Goal: Information Seeking & Learning: Learn about a topic

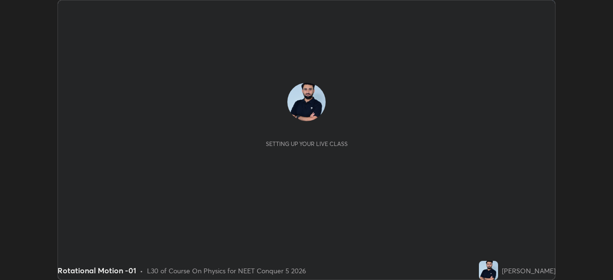
scroll to position [280, 612]
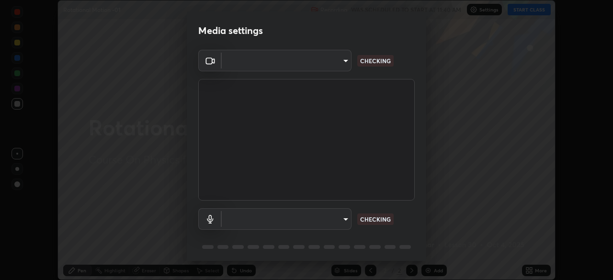
type input "028e6636b9c1bc203e9b8b979946ed412555754adccde9980a10a4eaffcc1ffb"
type input "communications"
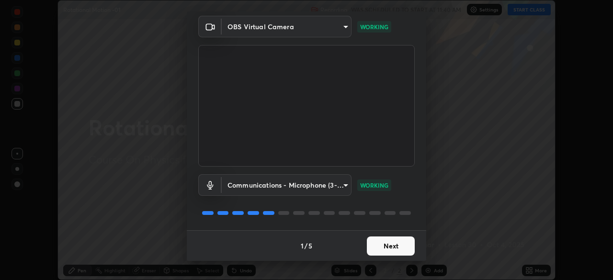
click at [390, 243] on button "Next" at bounding box center [391, 245] width 48 height 19
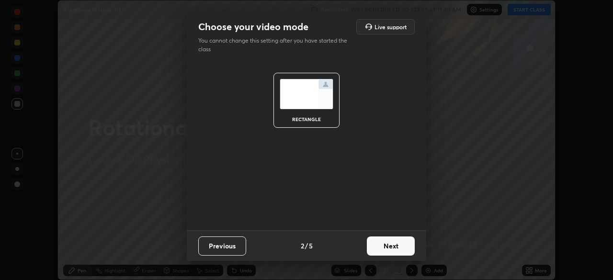
scroll to position [0, 0]
click at [390, 246] on button "Next" at bounding box center [391, 245] width 48 height 19
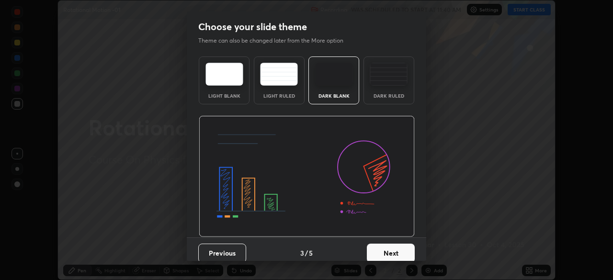
click at [392, 248] on button "Next" at bounding box center [391, 253] width 48 height 19
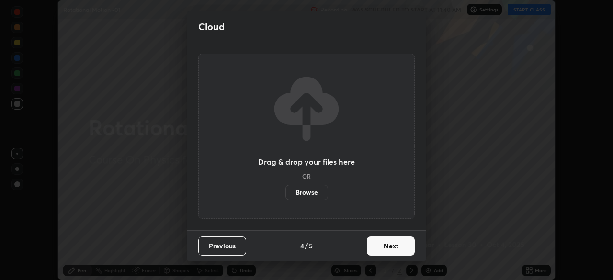
click at [383, 253] on button "Next" at bounding box center [391, 245] width 48 height 19
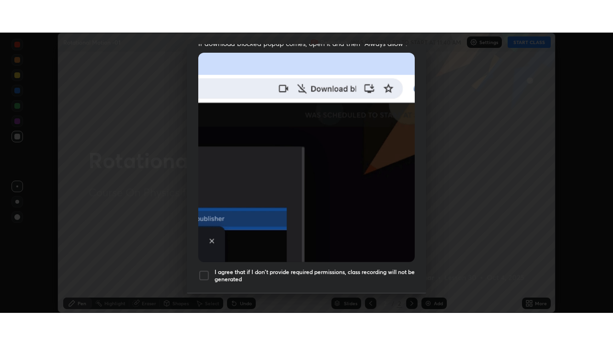
scroll to position [229, 0]
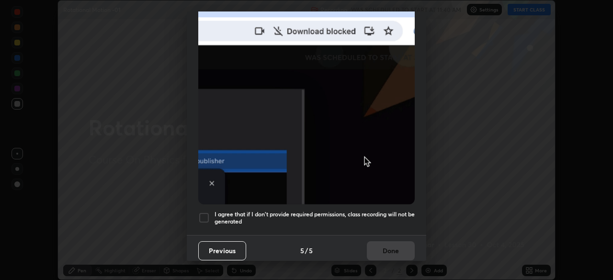
click at [380, 212] on h5 "I agree that if I don't provide required permissions, class recording will not …" at bounding box center [314, 218] width 200 height 15
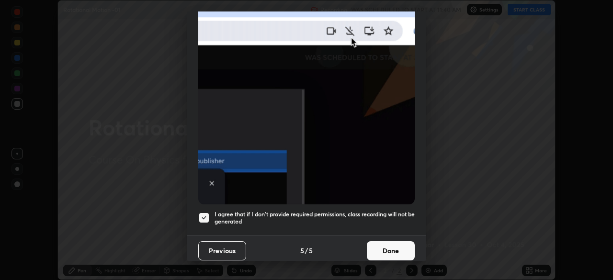
click at [392, 244] on button "Done" at bounding box center [391, 250] width 48 height 19
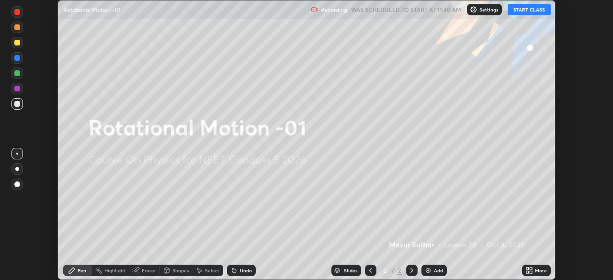
click at [534, 271] on div "More" at bounding box center [536, 270] width 29 height 11
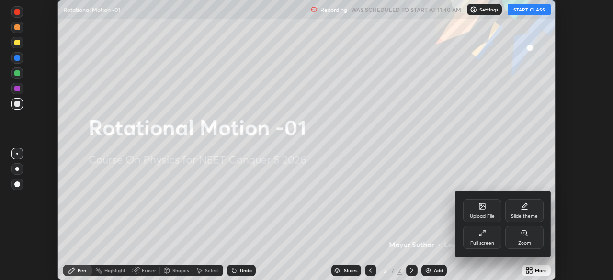
click at [479, 238] on div "Full screen" at bounding box center [482, 237] width 38 height 23
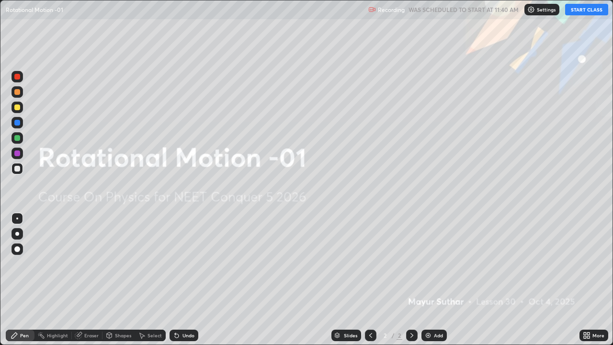
scroll to position [345, 613]
click at [581, 8] on button "START CLASS" at bounding box center [586, 9] width 43 height 11
click at [18, 249] on div at bounding box center [17, 249] width 6 height 6
click at [421, 279] on div "Add" at bounding box center [433, 334] width 25 height 11
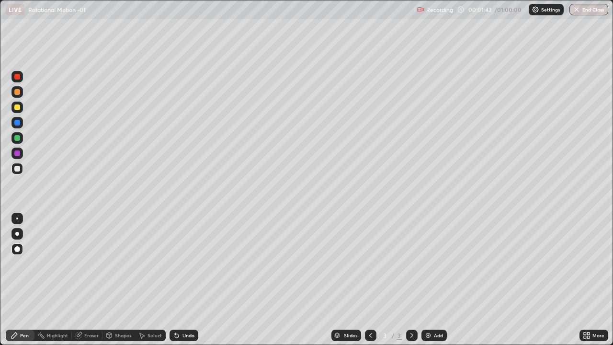
click at [22, 137] on div at bounding box center [16, 137] width 11 height 11
click at [187, 279] on div "Undo" at bounding box center [183, 334] width 29 height 11
click at [16, 151] on div at bounding box center [17, 153] width 6 height 6
click at [90, 279] on div "Eraser" at bounding box center [91, 335] width 14 height 5
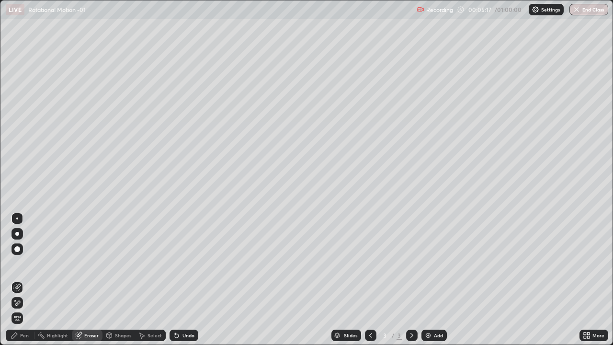
click at [19, 279] on icon at bounding box center [17, 303] width 8 height 8
click at [21, 279] on div "Pen" at bounding box center [24, 335] width 9 height 5
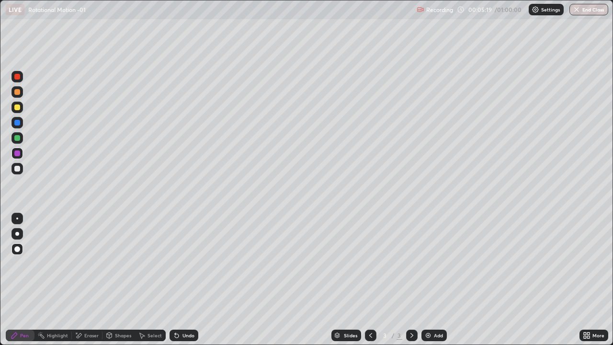
click at [18, 167] on div at bounding box center [17, 169] width 6 height 6
click at [14, 252] on div at bounding box center [16, 248] width 11 height 11
click at [84, 279] on div "Eraser" at bounding box center [91, 335] width 14 height 5
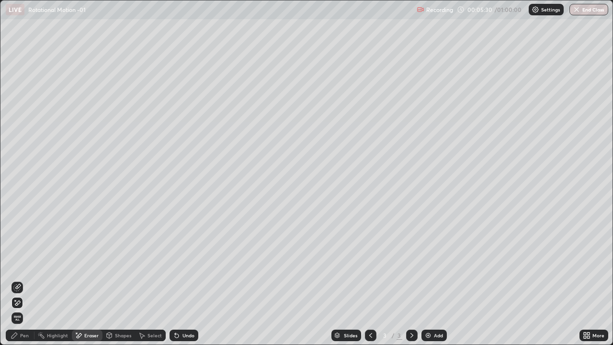
click at [21, 279] on div "Pen" at bounding box center [24, 335] width 9 height 5
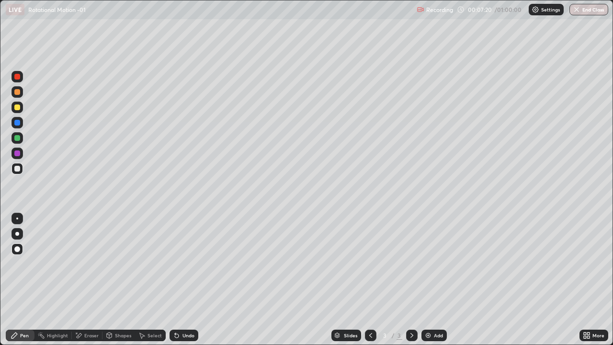
click at [432, 279] on div "Add" at bounding box center [433, 334] width 25 height 11
click at [17, 152] on div at bounding box center [17, 153] width 6 height 6
click at [21, 166] on div at bounding box center [16, 168] width 11 height 11
click at [18, 71] on div at bounding box center [16, 76] width 11 height 11
click at [185, 279] on div "Undo" at bounding box center [188, 335] width 12 height 5
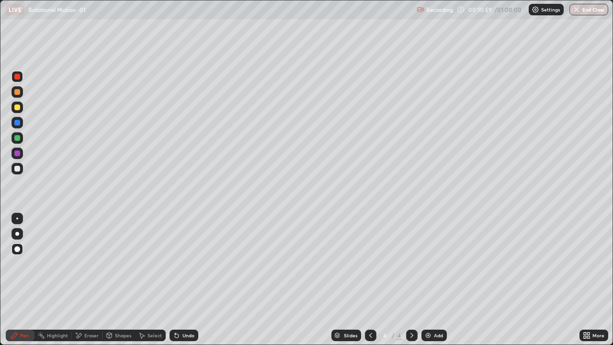
click at [185, 279] on div "Undo" at bounding box center [183, 334] width 29 height 11
click at [187, 279] on div "Undo" at bounding box center [183, 334] width 29 height 11
click at [14, 152] on div at bounding box center [17, 153] width 6 height 6
click at [427, 279] on img at bounding box center [428, 335] width 8 height 8
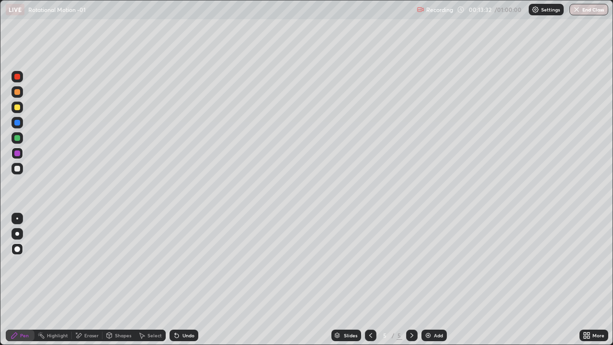
click at [20, 165] on div at bounding box center [16, 168] width 11 height 11
click at [369, 279] on icon at bounding box center [370, 335] width 3 height 5
click at [183, 279] on div "Undo" at bounding box center [183, 334] width 29 height 11
click at [185, 279] on div "Undo" at bounding box center [188, 335] width 12 height 5
click at [186, 279] on div "Undo" at bounding box center [188, 335] width 12 height 5
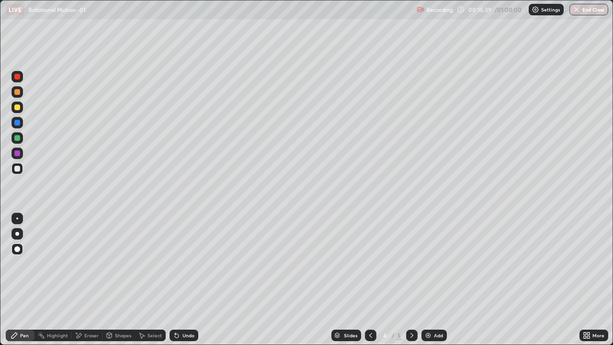
click at [15, 105] on div at bounding box center [17, 107] width 6 height 6
click at [18, 75] on div at bounding box center [17, 77] width 6 height 6
click at [179, 279] on div "Undo" at bounding box center [183, 334] width 29 height 11
click at [180, 279] on div "Undo" at bounding box center [183, 334] width 29 height 11
click at [175, 279] on icon at bounding box center [177, 336] width 4 height 4
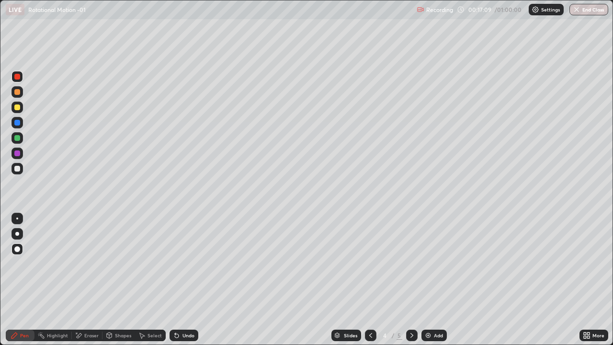
click at [180, 279] on div "Undo" at bounding box center [183, 334] width 29 height 11
click at [186, 279] on div "Undo" at bounding box center [188, 335] width 12 height 5
click at [413, 279] on icon at bounding box center [412, 335] width 8 height 8
click at [18, 169] on div at bounding box center [17, 169] width 6 height 6
click at [184, 279] on div "Undo" at bounding box center [188, 335] width 12 height 5
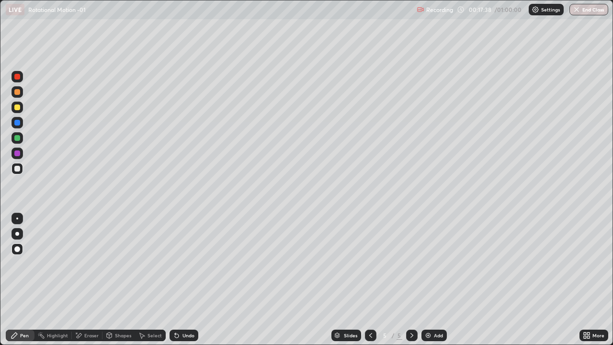
click at [182, 279] on div "Undo" at bounding box center [188, 335] width 12 height 5
click at [368, 279] on icon at bounding box center [371, 335] width 8 height 8
click at [411, 279] on icon at bounding box center [412, 335] width 8 height 8
click at [369, 279] on icon at bounding box center [371, 335] width 8 height 8
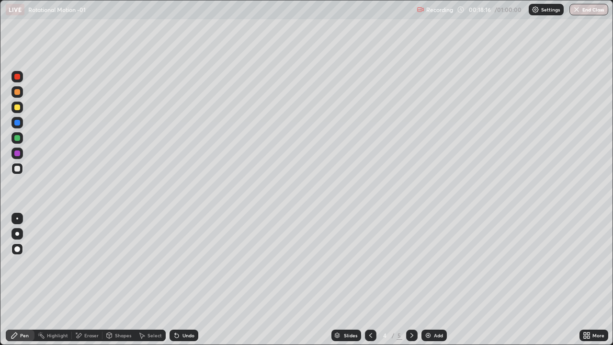
click at [411, 279] on icon at bounding box center [412, 335] width 8 height 8
click at [17, 165] on div at bounding box center [16, 168] width 11 height 11
click at [20, 76] on div at bounding box center [16, 76] width 11 height 11
click at [17, 152] on div at bounding box center [17, 153] width 6 height 6
click at [426, 279] on img at bounding box center [428, 335] width 8 height 8
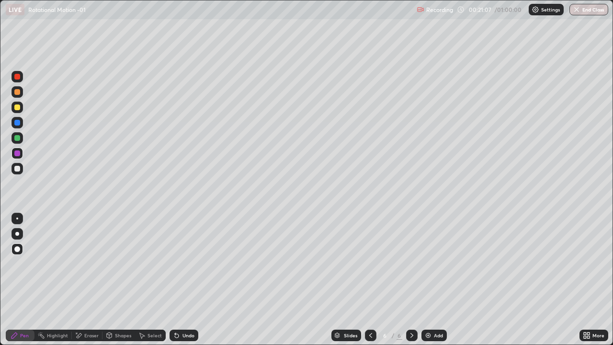
click at [18, 121] on div at bounding box center [17, 123] width 6 height 6
click at [18, 135] on div at bounding box center [17, 138] width 6 height 6
click at [83, 279] on div "Eraser" at bounding box center [87, 334] width 31 height 11
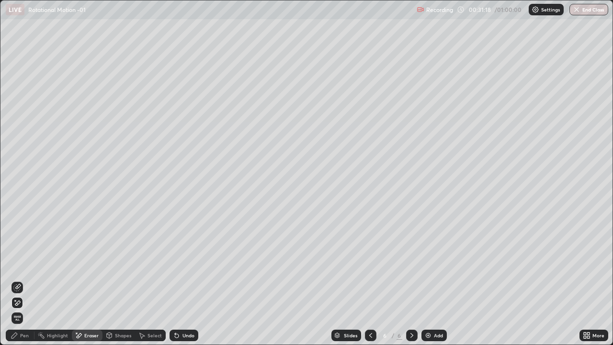
click at [430, 279] on img at bounding box center [428, 335] width 8 height 8
click at [20, 279] on div "Pen" at bounding box center [24, 335] width 9 height 5
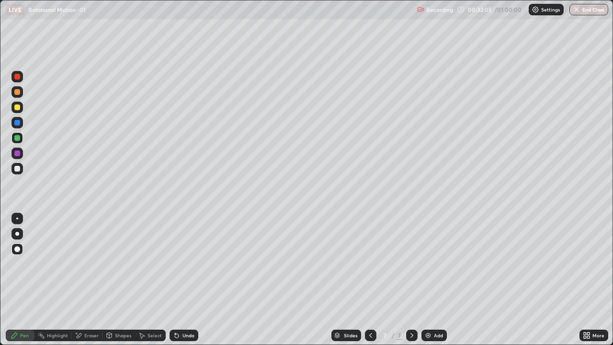
click at [17, 135] on div at bounding box center [17, 138] width 6 height 6
click at [186, 279] on div "Undo" at bounding box center [188, 335] width 12 height 5
click at [193, 279] on div "Undo" at bounding box center [183, 334] width 29 height 11
click at [183, 279] on div "Undo" at bounding box center [188, 335] width 12 height 5
click at [180, 279] on div "Undo" at bounding box center [183, 334] width 29 height 11
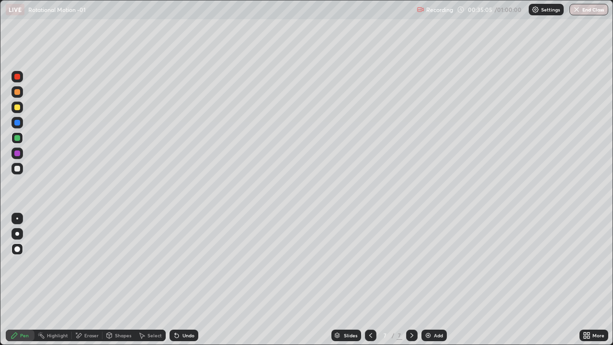
click at [432, 279] on div "Add" at bounding box center [433, 334] width 25 height 11
click at [18, 167] on div at bounding box center [17, 169] width 6 height 6
click at [20, 135] on div at bounding box center [16, 137] width 11 height 11
click at [15, 105] on div at bounding box center [17, 107] width 6 height 6
click at [514, 279] on p "Undo" at bounding box center [520, 285] width 14 height 8
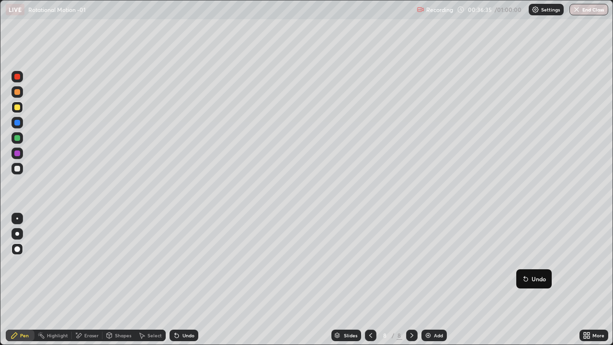
click at [529, 279] on button "Undo" at bounding box center [534, 278] width 28 height 11
click at [430, 279] on div "Add" at bounding box center [433, 334] width 25 height 11
click at [18, 170] on div at bounding box center [17, 169] width 6 height 6
click at [17, 135] on div at bounding box center [17, 138] width 6 height 6
click at [18, 108] on div at bounding box center [17, 107] width 6 height 6
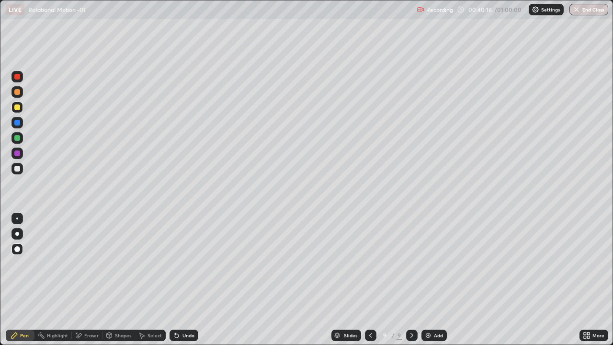
click at [18, 167] on div at bounding box center [17, 169] width 6 height 6
click at [186, 279] on div "Undo" at bounding box center [188, 335] width 12 height 5
click at [184, 279] on div "Undo" at bounding box center [188, 335] width 12 height 5
click at [190, 279] on div "Undo" at bounding box center [188, 335] width 12 height 5
click at [18, 152] on div at bounding box center [17, 153] width 6 height 6
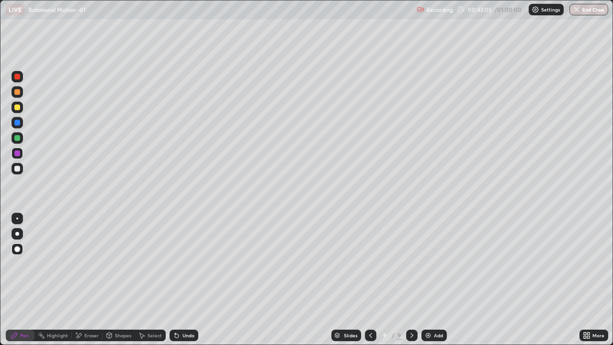
click at [18, 168] on div at bounding box center [17, 169] width 6 height 6
click at [19, 149] on div at bounding box center [16, 152] width 11 height 11
click at [434, 279] on div "Add" at bounding box center [438, 335] width 9 height 5
click at [20, 166] on div at bounding box center [16, 168] width 11 height 11
click at [18, 168] on div at bounding box center [17, 169] width 6 height 6
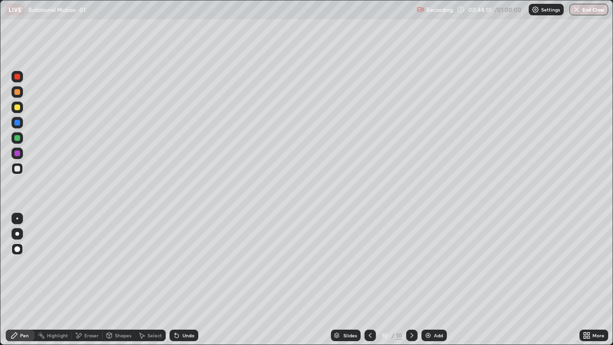
click at [180, 279] on div "Undo" at bounding box center [183, 334] width 29 height 11
click at [18, 93] on div at bounding box center [17, 92] width 6 height 6
click at [16, 108] on div at bounding box center [17, 107] width 6 height 6
click at [16, 151] on div at bounding box center [17, 153] width 6 height 6
click at [182, 279] on div "Undo" at bounding box center [188, 335] width 12 height 5
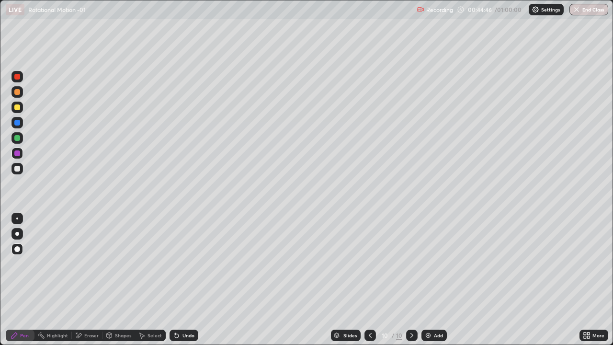
click at [184, 279] on div "Undo" at bounding box center [188, 335] width 12 height 5
click at [182, 279] on div "Undo" at bounding box center [188, 335] width 12 height 5
click at [184, 279] on div "Undo" at bounding box center [183, 334] width 29 height 11
click at [183, 279] on div "Undo" at bounding box center [182, 334] width 33 height 19
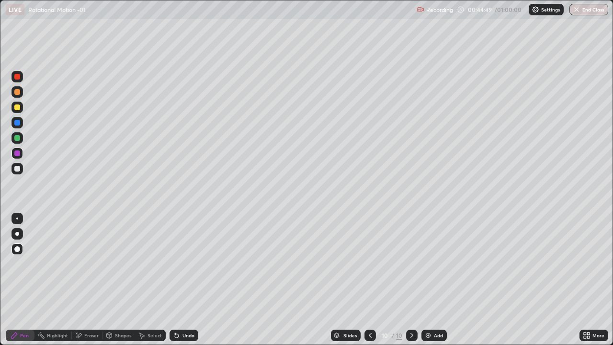
click at [186, 279] on div "Undo" at bounding box center [182, 334] width 33 height 19
click at [182, 279] on div "Undo" at bounding box center [188, 335] width 12 height 5
click at [188, 279] on div "Undo" at bounding box center [188, 335] width 12 height 5
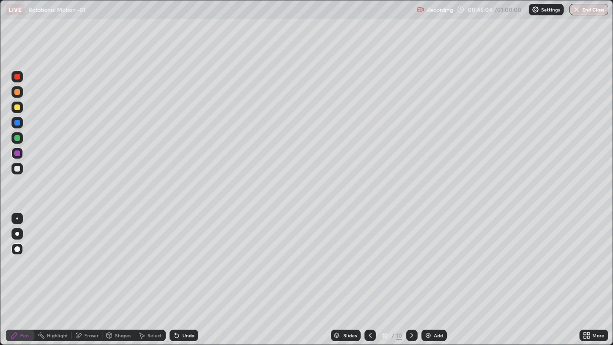
click at [86, 279] on div "Eraser" at bounding box center [91, 335] width 14 height 5
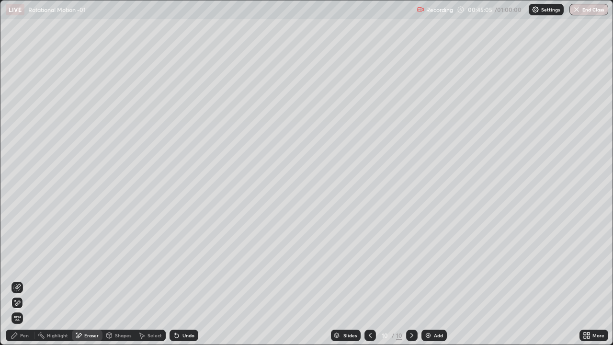
click at [57, 279] on div "Highlight" at bounding box center [57, 335] width 21 height 5
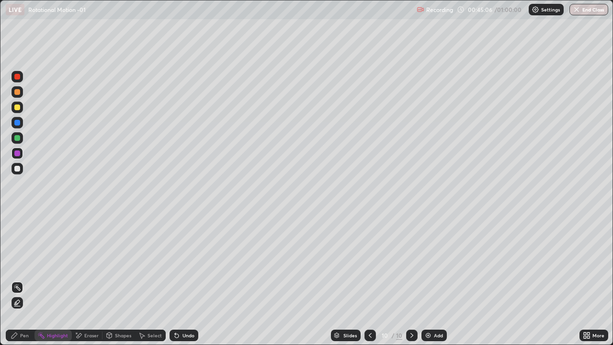
click at [16, 279] on icon at bounding box center [17, 303] width 2 height 2
click at [19, 152] on div at bounding box center [17, 153] width 6 height 6
click at [19, 166] on div at bounding box center [17, 169] width 6 height 6
click at [20, 152] on div at bounding box center [16, 152] width 11 height 11
click at [24, 279] on div "Pen" at bounding box center [20, 334] width 29 height 19
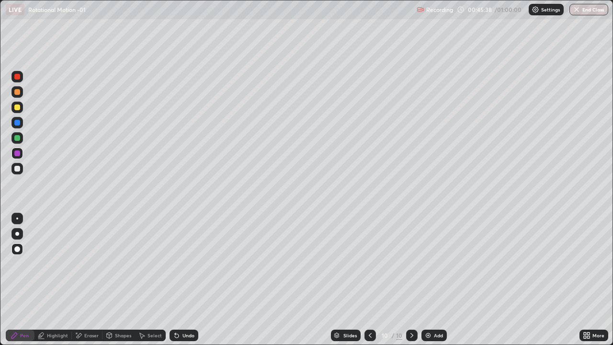
click at [18, 138] on div at bounding box center [17, 138] width 6 height 6
click at [186, 279] on div "Undo" at bounding box center [182, 334] width 33 height 19
click at [116, 279] on div "Shapes" at bounding box center [118, 334] width 33 height 11
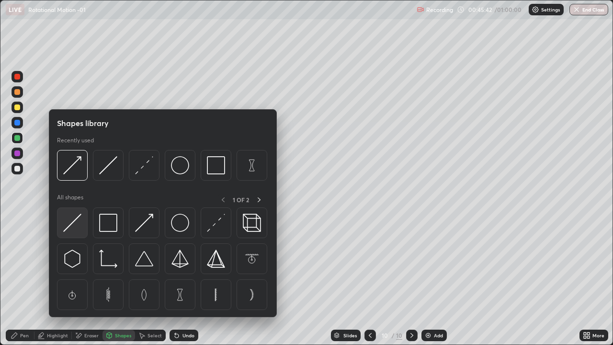
click at [83, 220] on div at bounding box center [72, 222] width 31 height 31
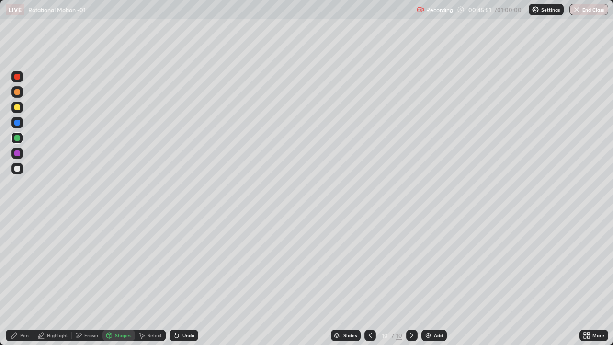
click at [118, 279] on div "Shapes" at bounding box center [123, 335] width 16 height 5
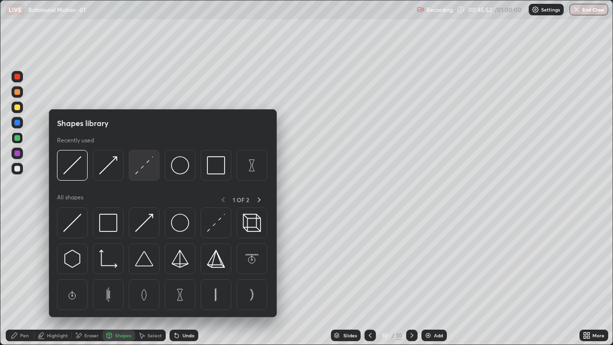
click at [139, 172] on img at bounding box center [144, 165] width 18 height 18
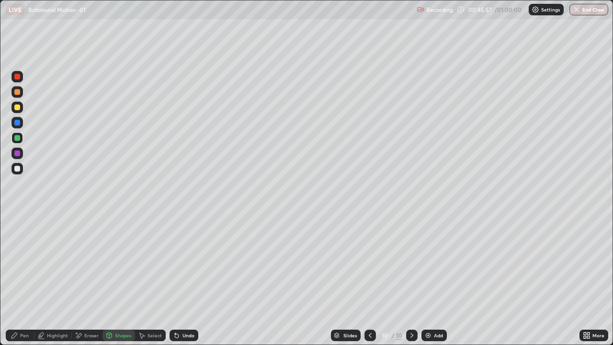
click at [122, 279] on div "Shapes" at bounding box center [123, 335] width 16 height 5
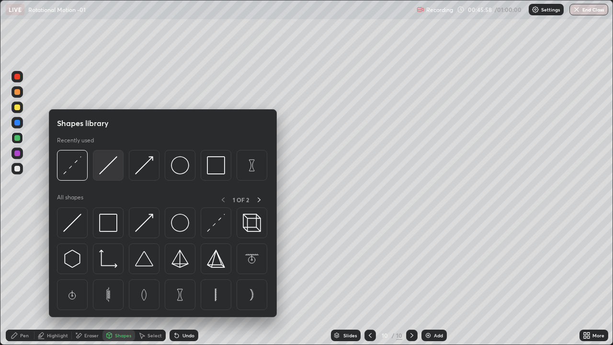
click at [111, 165] on img at bounding box center [108, 165] width 18 height 18
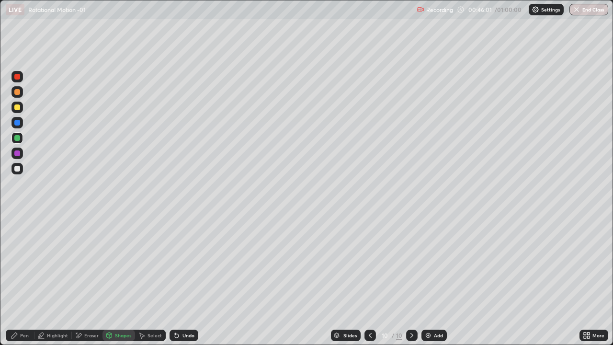
click at [183, 279] on div "Undo" at bounding box center [188, 335] width 12 height 5
click at [184, 279] on div "Undo" at bounding box center [188, 335] width 12 height 5
click at [24, 279] on div "Pen" at bounding box center [20, 334] width 29 height 11
click at [19, 150] on div at bounding box center [16, 152] width 11 height 11
click at [19, 136] on div at bounding box center [17, 138] width 6 height 6
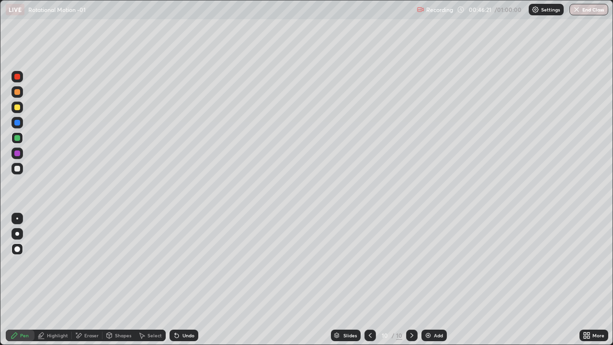
click at [18, 166] on div at bounding box center [17, 169] width 6 height 6
click at [181, 279] on div "Undo" at bounding box center [183, 334] width 29 height 11
click at [183, 279] on div "Undo" at bounding box center [188, 335] width 12 height 5
click at [186, 279] on div "Undo" at bounding box center [188, 335] width 12 height 5
click at [185, 279] on div "Undo" at bounding box center [183, 334] width 29 height 11
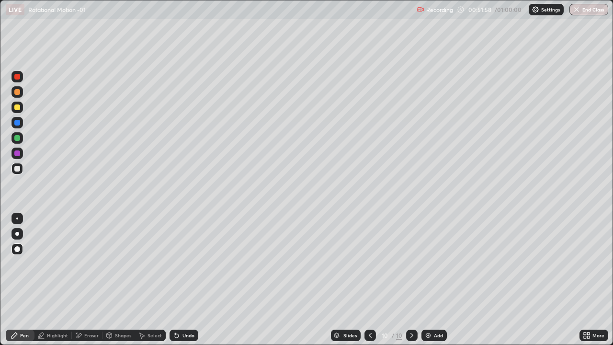
click at [437, 279] on div "Add" at bounding box center [438, 335] width 9 height 5
click at [19, 167] on div at bounding box center [17, 169] width 6 height 6
click at [17, 121] on div at bounding box center [17, 123] width 6 height 6
click at [179, 279] on div "Undo" at bounding box center [183, 334] width 29 height 11
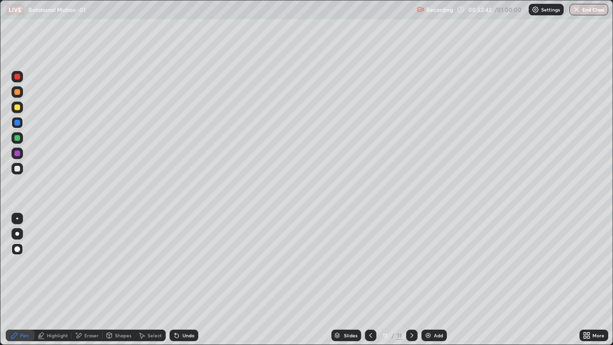
click at [179, 279] on div "Undo" at bounding box center [183, 334] width 29 height 11
click at [182, 279] on div "Undo" at bounding box center [188, 335] width 12 height 5
click at [17, 135] on div at bounding box center [17, 138] width 6 height 6
click at [185, 279] on div "Undo" at bounding box center [188, 335] width 12 height 5
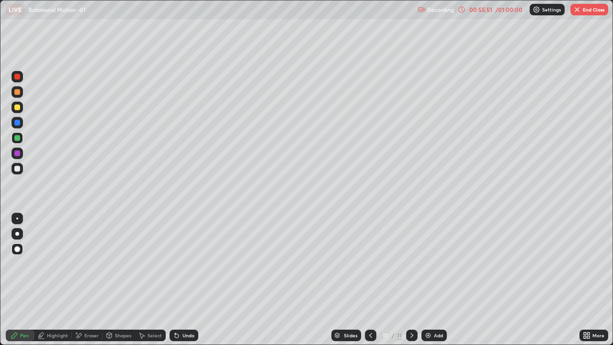
click at [427, 279] on img at bounding box center [428, 335] width 8 height 8
click at [21, 168] on div at bounding box center [16, 168] width 11 height 11
click at [20, 151] on div at bounding box center [16, 152] width 11 height 11
click at [17, 169] on div at bounding box center [17, 169] width 6 height 6
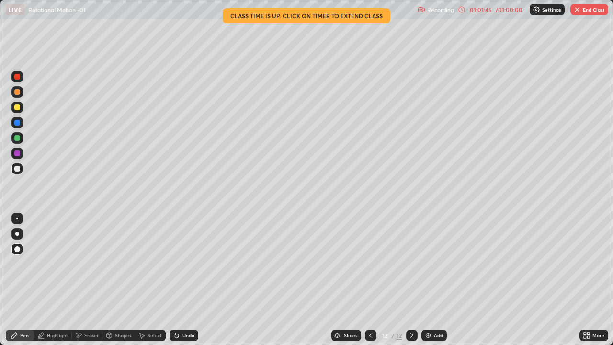
click at [576, 11] on img "button" at bounding box center [577, 10] width 8 height 8
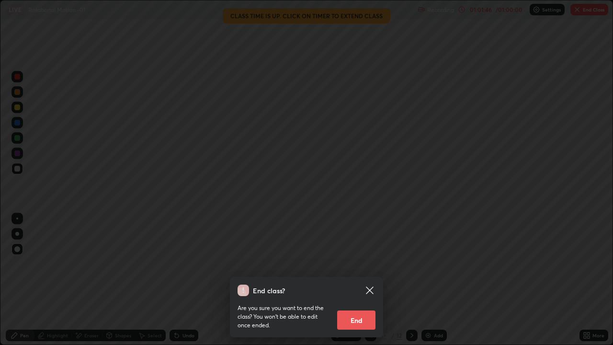
click at [356, 279] on button "End" at bounding box center [356, 319] width 38 height 19
